Goal: Transaction & Acquisition: Purchase product/service

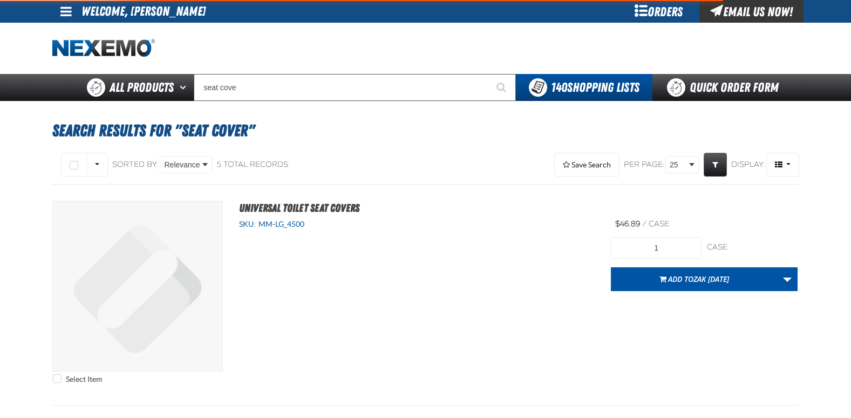
type input "seat cover"
type input "seat covers replaces mt-60500"
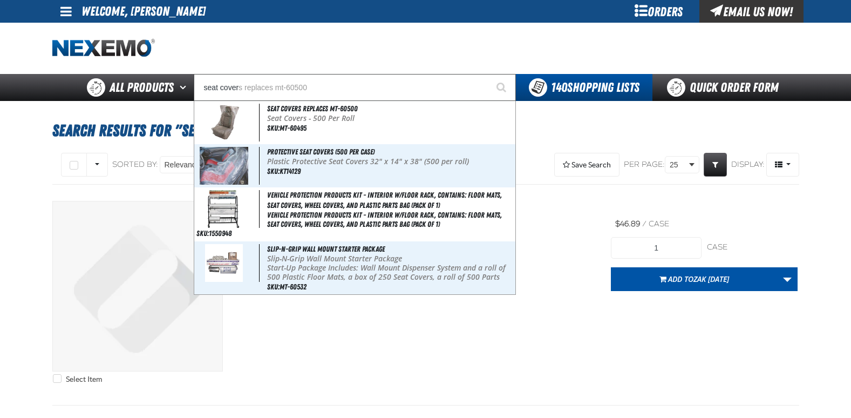
type input "seat cover"
click at [489, 74] on button "Start Searching" at bounding box center [502, 87] width 27 height 27
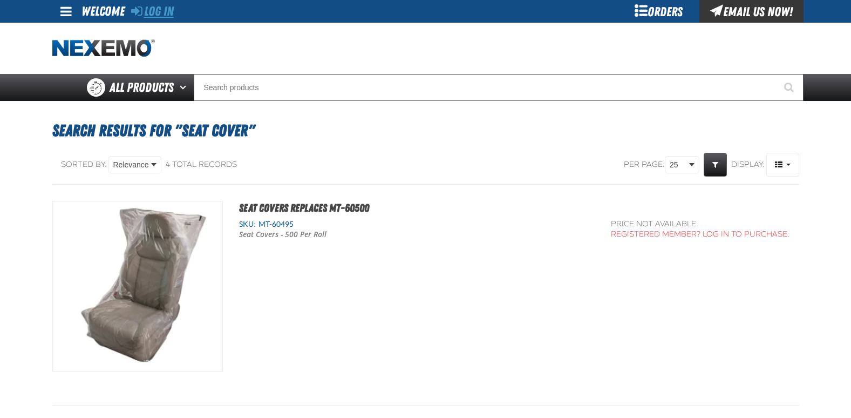
click at [169, 10] on link "Log In" at bounding box center [152, 11] width 43 height 15
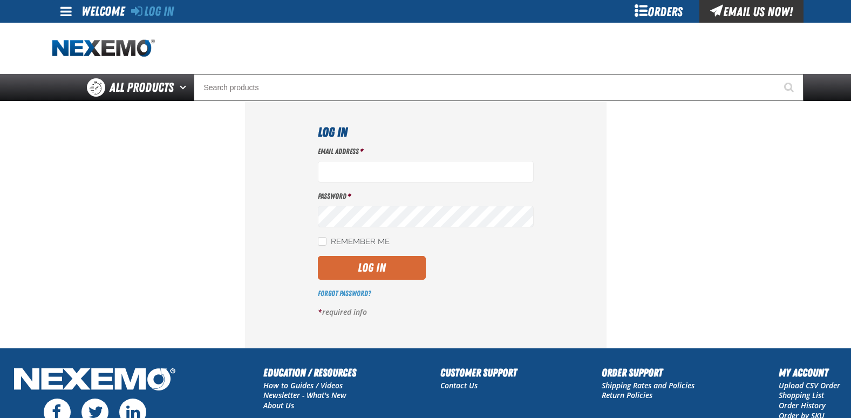
type input "[EMAIL_ADDRESS][DOMAIN_NAME]"
click at [390, 268] on button "Log In" at bounding box center [372, 268] width 108 height 24
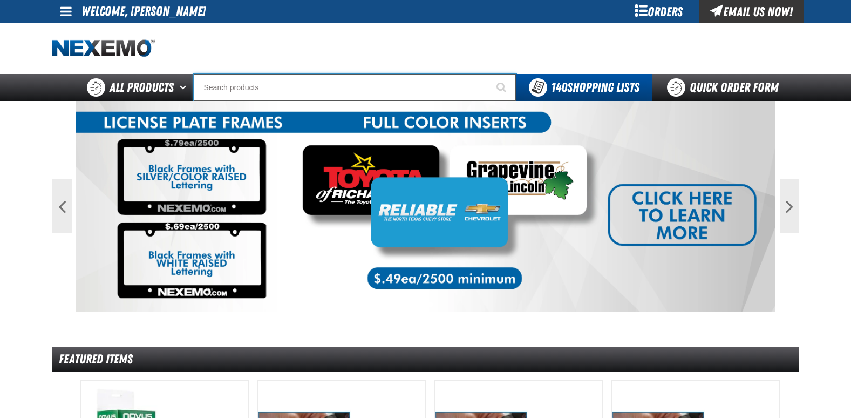
click at [252, 92] on input "Search" at bounding box center [355, 87] width 322 height 27
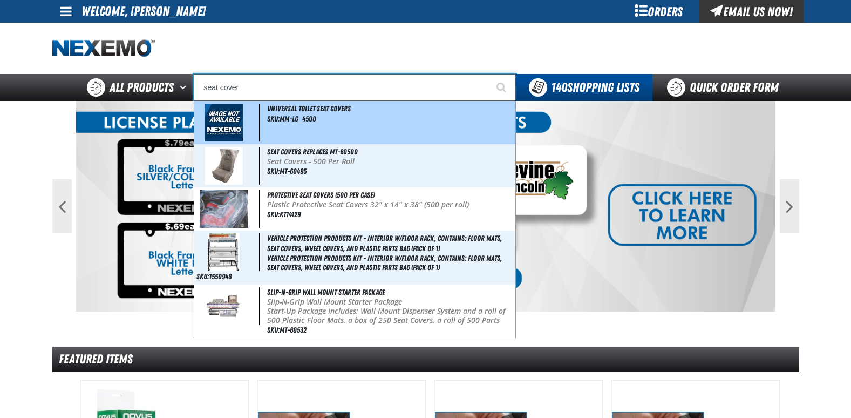
type input "Universal Toilet Seat Covers"
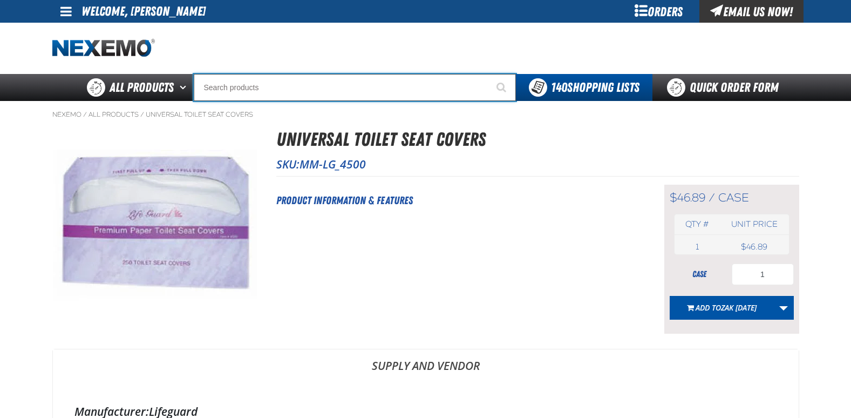
click at [299, 86] on input "Search" at bounding box center [355, 87] width 322 height 27
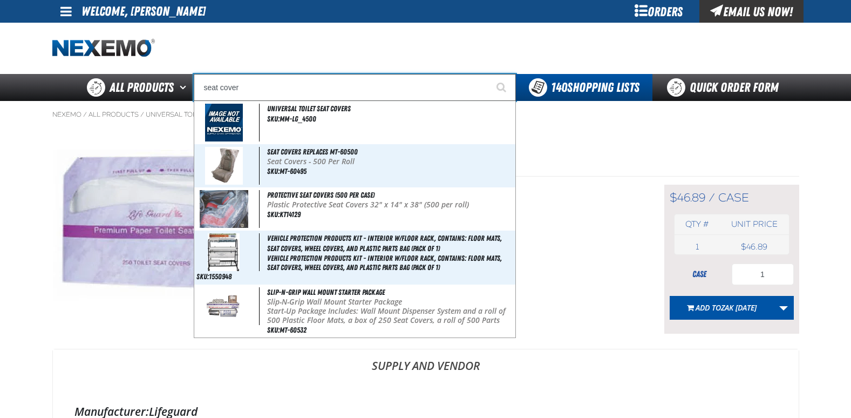
type input "seat cover"
click at [489, 74] on button "Start Searching" at bounding box center [502, 87] width 27 height 27
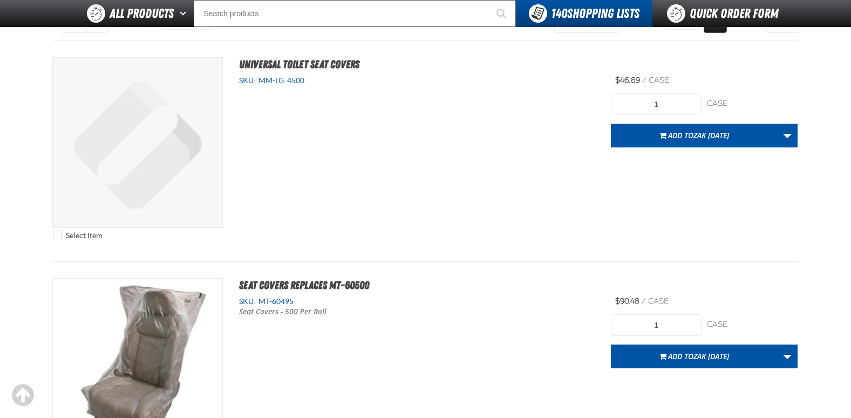
scroll to position [108, 0]
